Goal: Complete application form

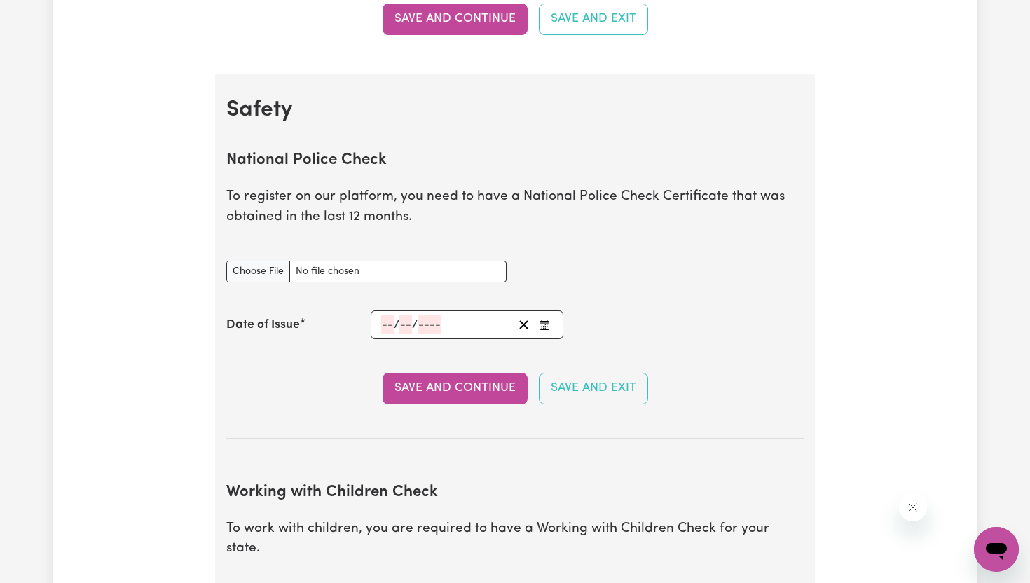
scroll to position [841, 0]
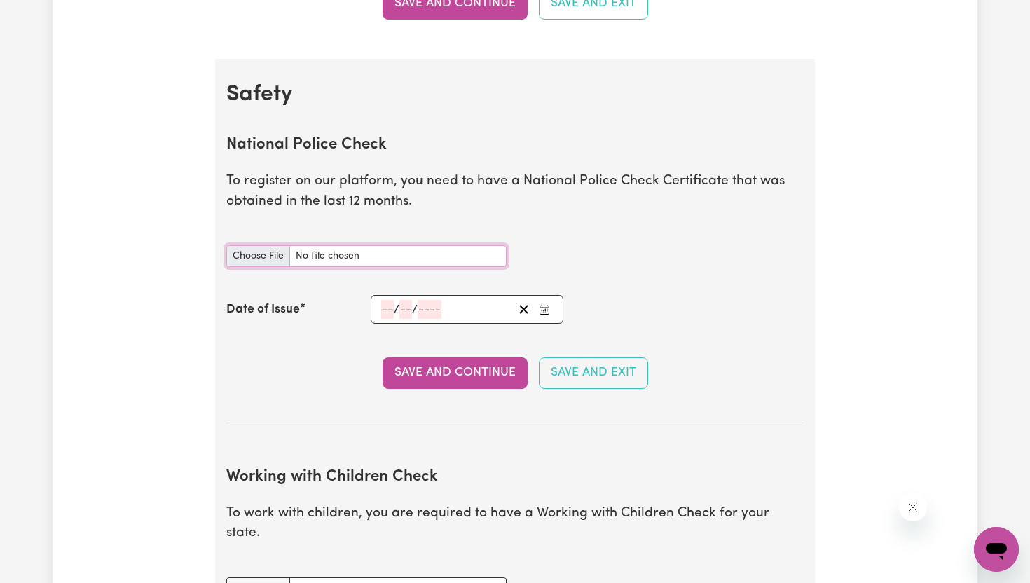
click at [251, 258] on input "National Police Check document" at bounding box center [366, 256] width 280 height 22
type input "C:\fakepath\National_Police_Check-10293812-1754981309-Criminal_History_Certific…"
click at [387, 309] on input "number" at bounding box center [387, 309] width 13 height 19
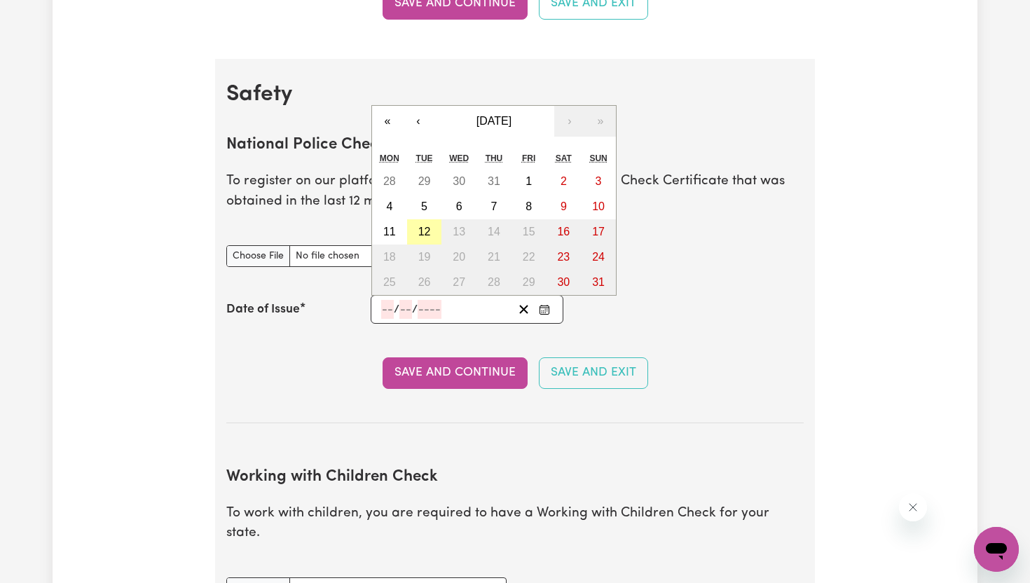
click at [425, 234] on abbr "12" at bounding box center [424, 232] width 13 height 12
type input "[DATE]"
type input "12"
type input "8"
type input "2025"
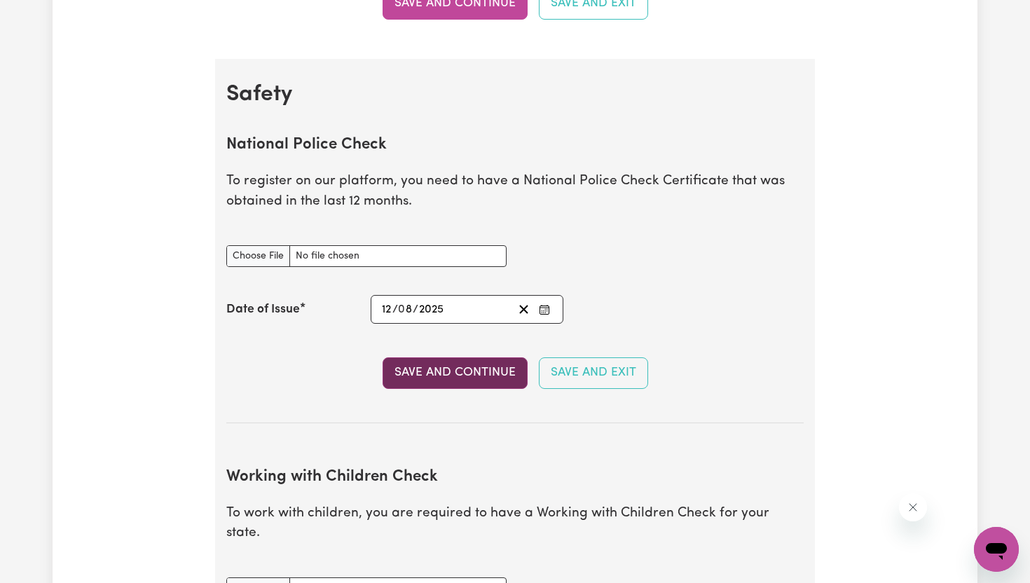
click at [487, 371] on button "Save and Continue" at bounding box center [454, 372] width 145 height 31
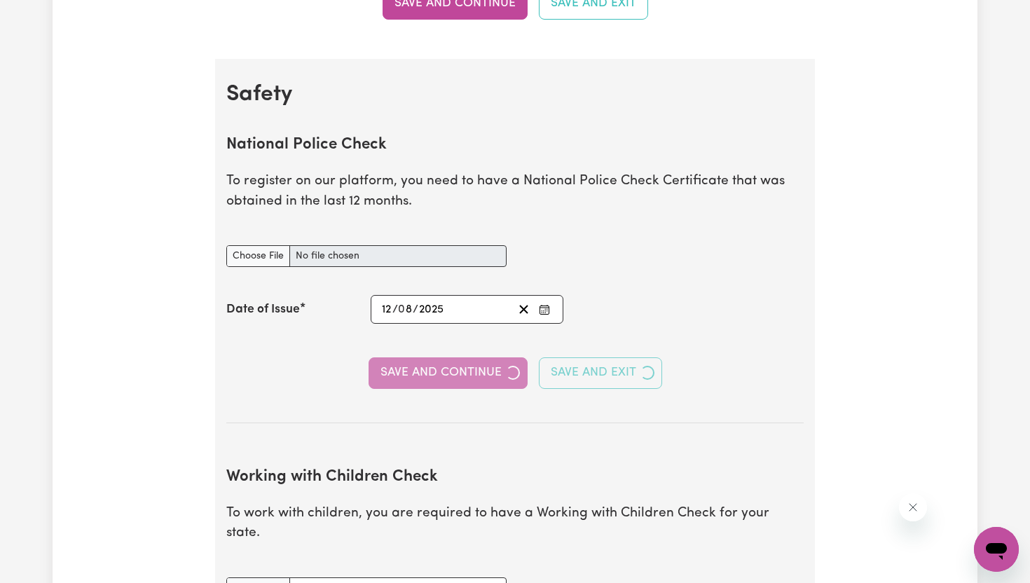
click at [701, 333] on section "National Police Check To register on our platform, you need to have a National …" at bounding box center [514, 268] width 577 height 310
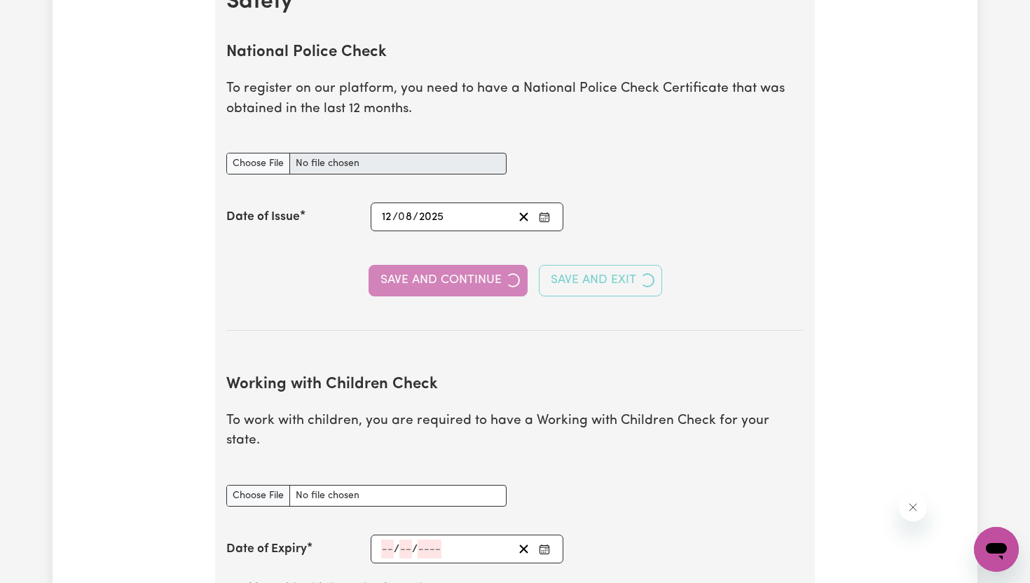
scroll to position [953, 0]
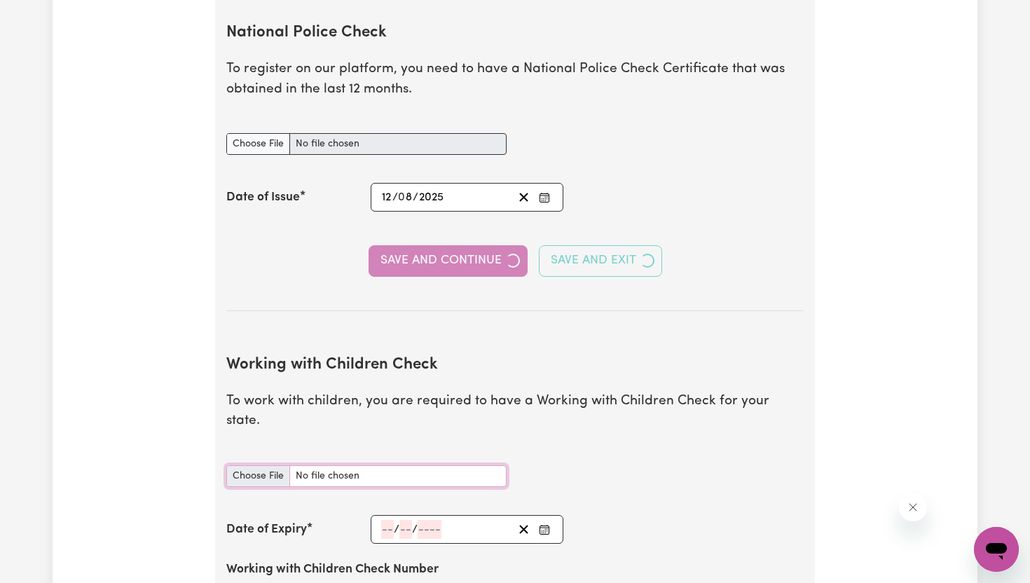
click at [270, 465] on input "Working with Children Check document" at bounding box center [366, 476] width 280 height 22
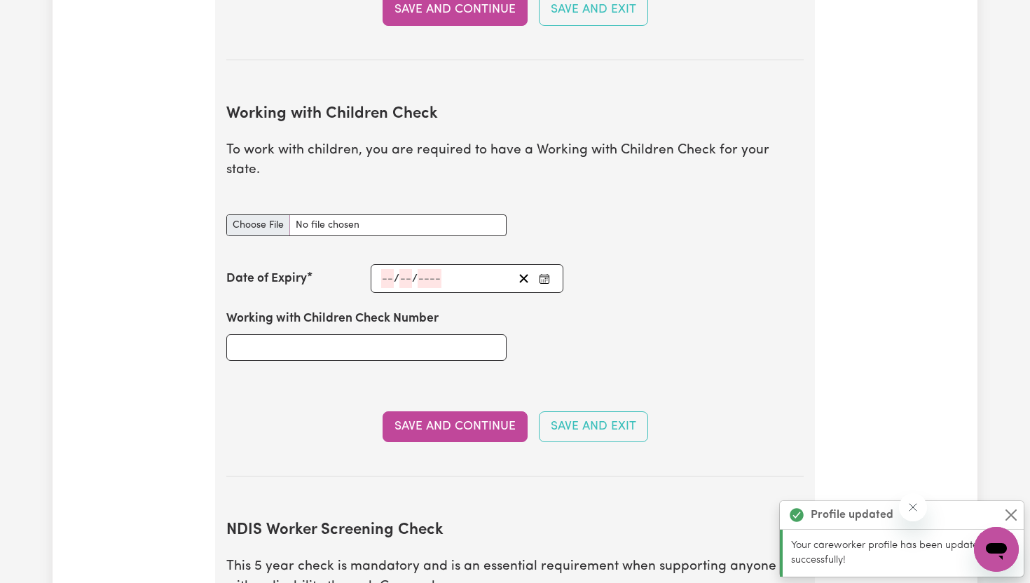
scroll to position [1286, 0]
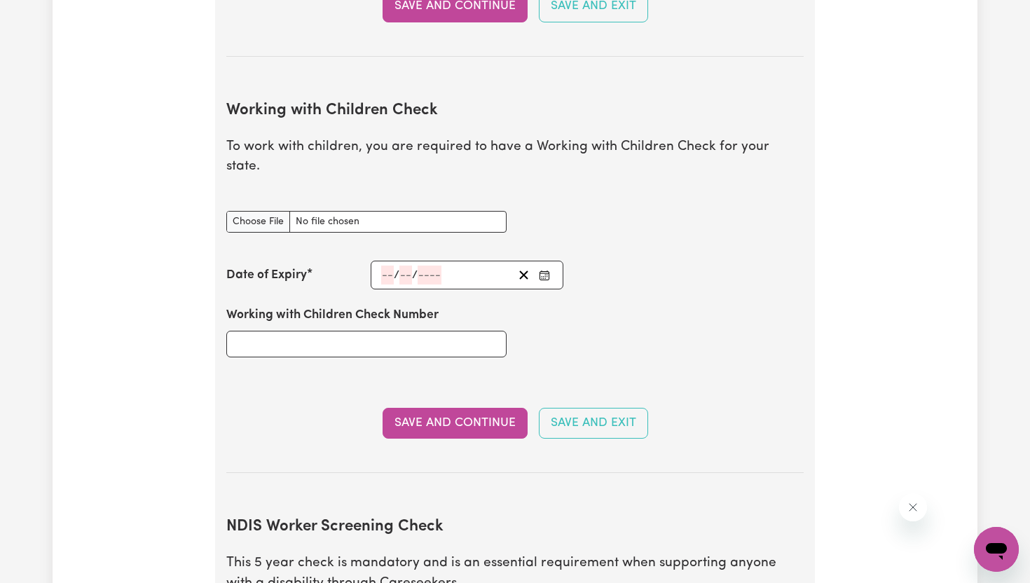
click at [831, 372] on div "Update Profile 1 2 3 4 5 Step 2 : Referees and Safety Checks To have an active …" at bounding box center [515, 180] width 925 height 2756
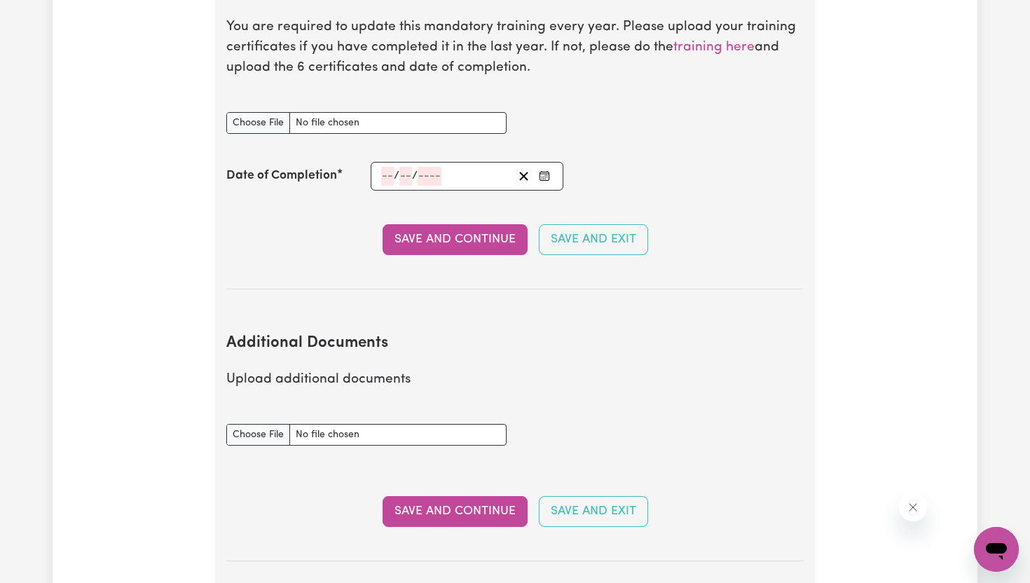
scroll to position [2239, 0]
